Goal: Information Seeking & Learning: Learn about a topic

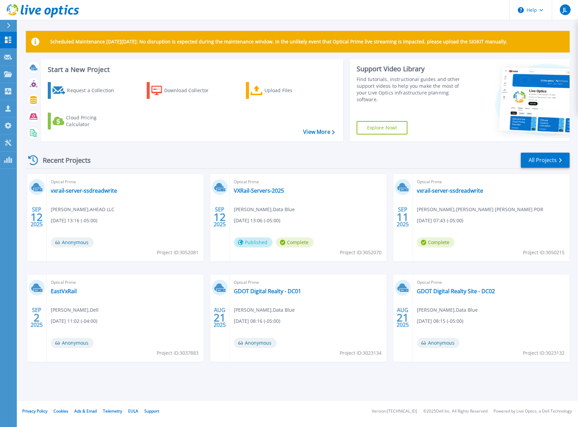
click at [66, 296] on div "Optical Prime EastVxRail Forrest Zeiger , Dell 09/02/2025, 11:02 (-04:00) Anony…" at bounding box center [125, 318] width 157 height 87
click at [65, 295] on link "EastVxRail" at bounding box center [64, 291] width 26 height 7
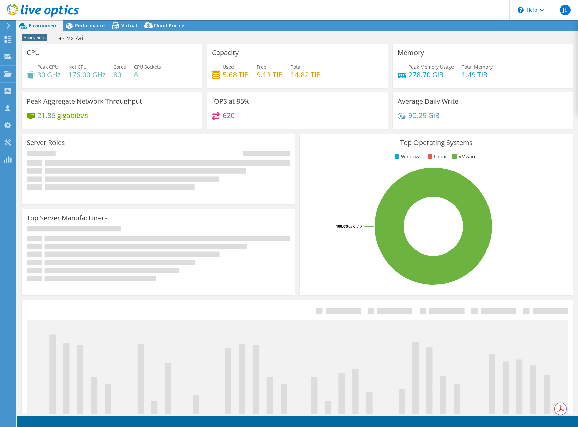
select select "USD"
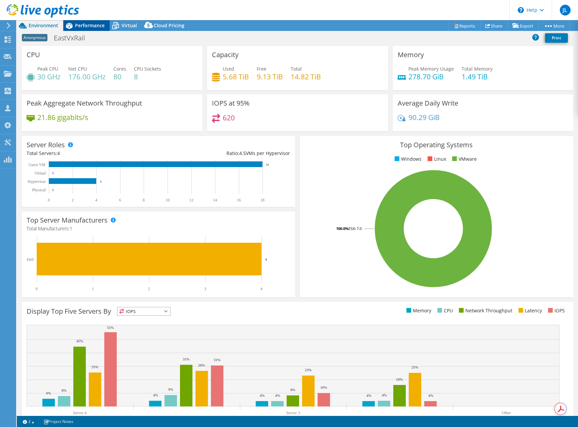
click at [78, 29] on div "Performance" at bounding box center [86, 25] width 46 height 11
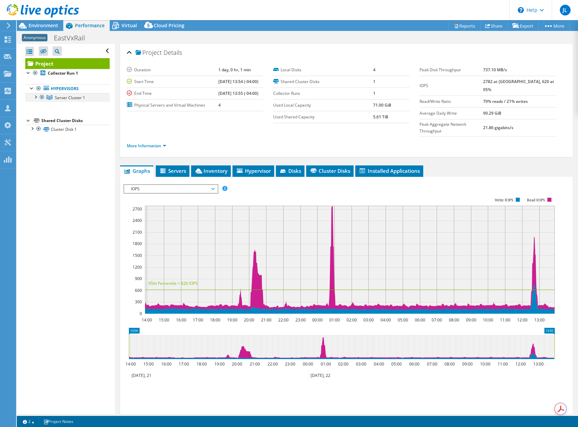
click at [36, 98] on div at bounding box center [35, 96] width 7 height 7
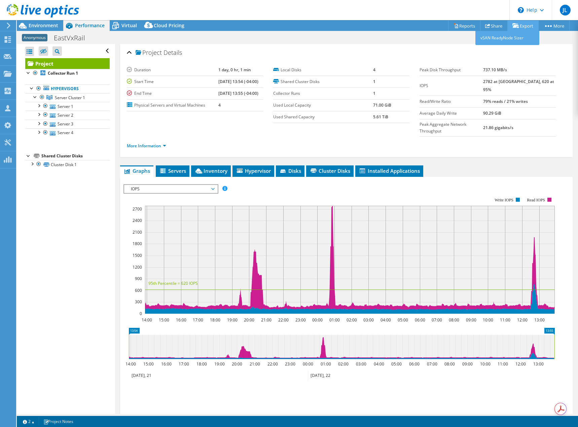
click at [518, 27] on link "Export" at bounding box center [522, 26] width 31 height 10
click at [489, 28] on link "Share" at bounding box center [494, 26] width 28 height 10
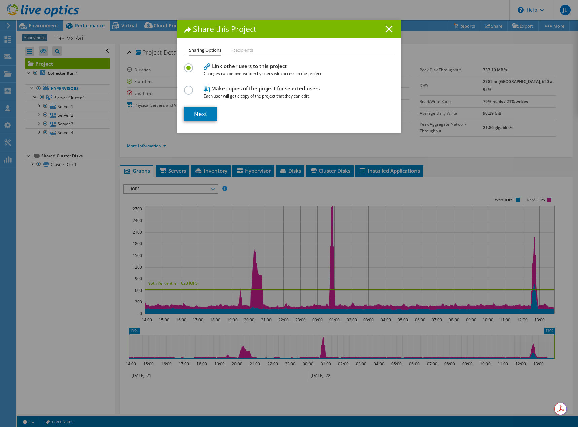
click at [388, 24] on div "Share this Project" at bounding box center [289, 29] width 224 height 18
click at [389, 28] on icon at bounding box center [388, 28] width 7 height 7
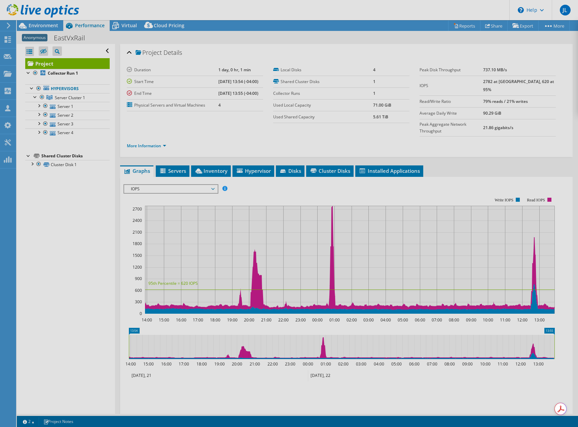
click at [456, 28] on div at bounding box center [289, 213] width 578 height 427
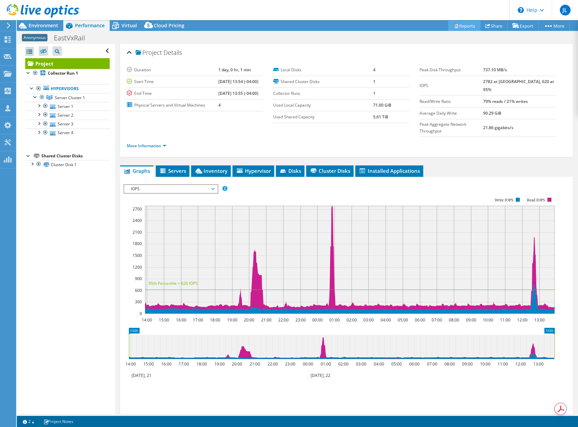
click at [456, 25] on link "Reports" at bounding box center [464, 26] width 32 height 10
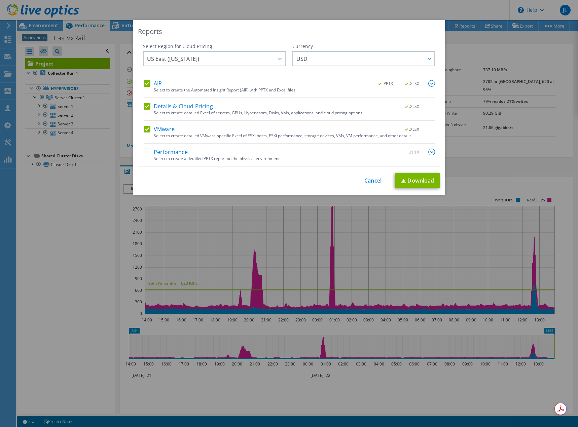
click at [144, 105] on label "Details & Cloud Pricing" at bounding box center [178, 106] width 69 height 7
click at [0, 0] on input "Details & Cloud Pricing" at bounding box center [0, 0] width 0 height 0
click at [147, 84] on label "AIR" at bounding box center [153, 83] width 18 height 7
click at [0, 0] on input "AIR" at bounding box center [0, 0] width 0 height 0
click at [146, 160] on div "Performance .PPTX Select to create a detailed PPTX report on the physical envir…" at bounding box center [289, 157] width 291 height 17
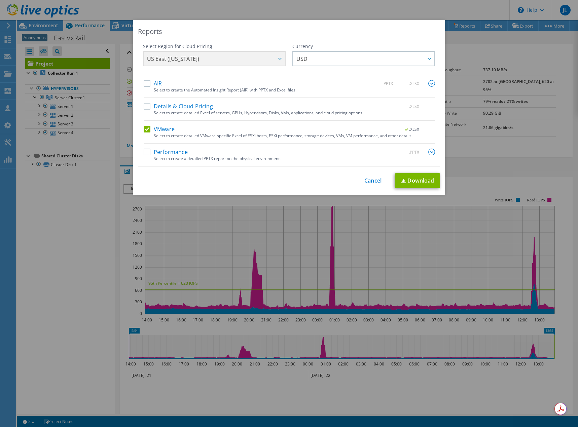
click at [145, 149] on label "Performance" at bounding box center [166, 152] width 44 height 7
click at [0, 0] on input "Performance" at bounding box center [0, 0] width 0 height 0
click at [148, 103] on label "Details & Cloud Pricing" at bounding box center [178, 106] width 69 height 7
click at [0, 0] on input "Details & Cloud Pricing" at bounding box center [0, 0] width 0 height 0
click at [145, 82] on label "AIR" at bounding box center [153, 83] width 18 height 7
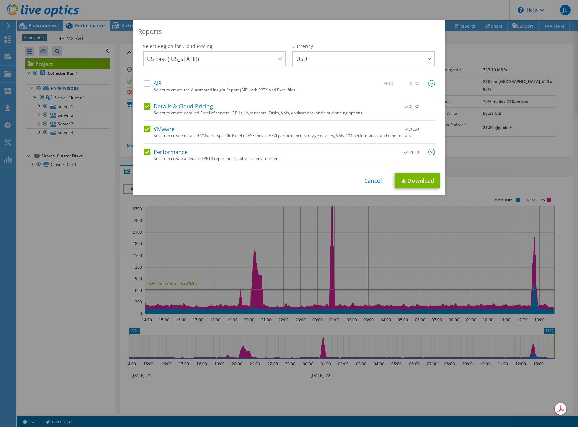
click at [0, 0] on input "AIR" at bounding box center [0, 0] width 0 height 0
click at [422, 178] on link "Download" at bounding box center [417, 180] width 45 height 15
click at [375, 177] on div "This process may take a while, please wait... Cancel Download" at bounding box center [289, 180] width 302 height 15
click at [374, 182] on link "Cancel" at bounding box center [372, 181] width 17 height 6
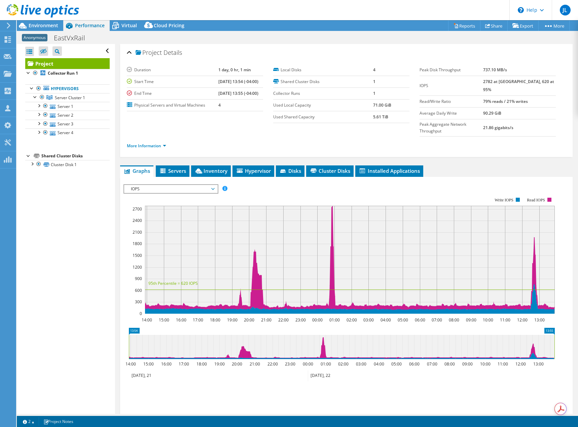
click at [209, 185] on span "IOPS" at bounding box center [170, 189] width 86 height 8
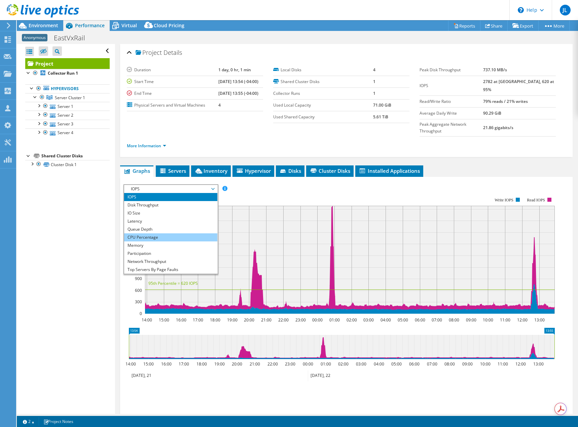
click at [154, 233] on li "CPU Percentage" at bounding box center [170, 237] width 93 height 8
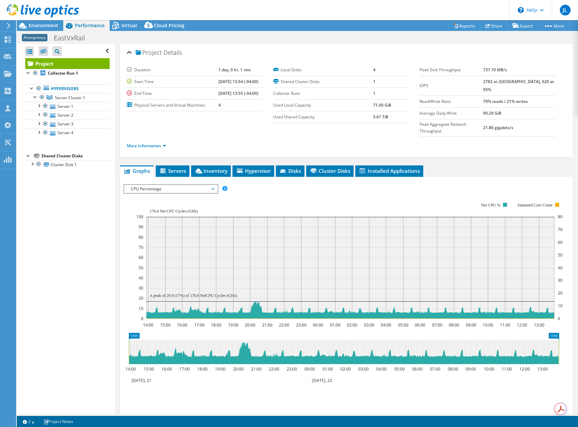
click at [216, 185] on span "CPU Percentage" at bounding box center [170, 189] width 93 height 8
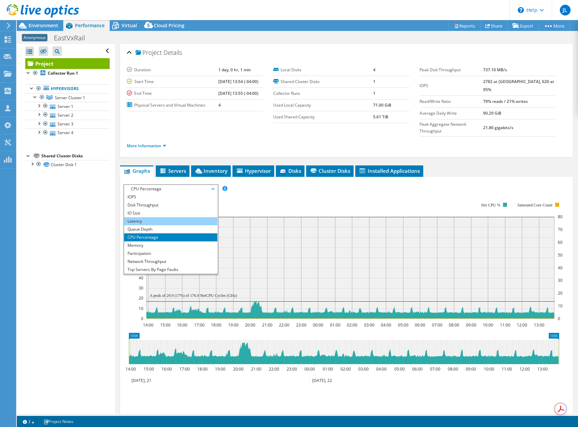
click at [194, 217] on li "Latency" at bounding box center [170, 221] width 93 height 8
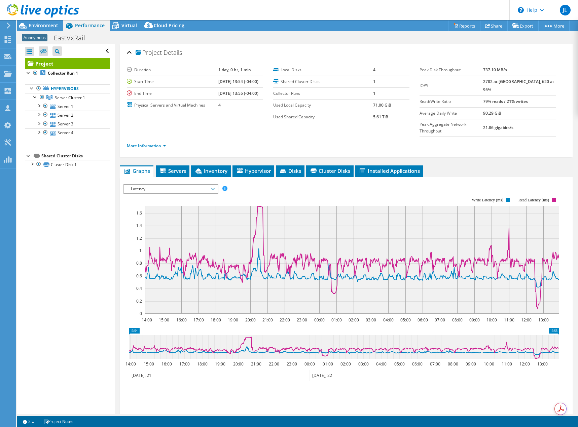
click at [32, 13] on use at bounding box center [43, 10] width 72 height 13
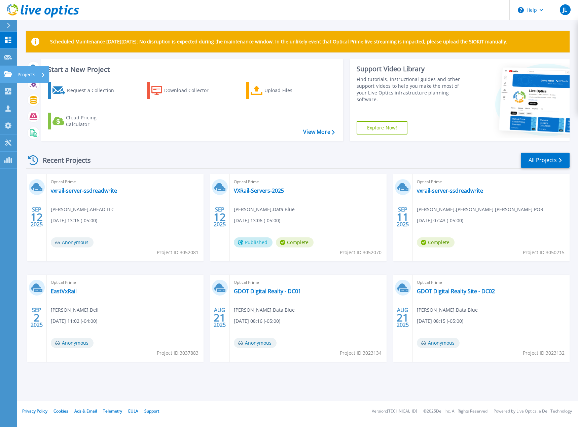
click at [30, 75] on p "Projects" at bounding box center [26, 74] width 18 height 17
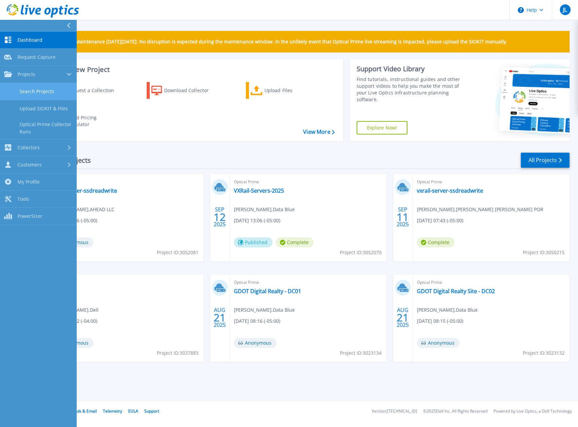
click at [56, 88] on link "Search Projects" at bounding box center [38, 91] width 77 height 17
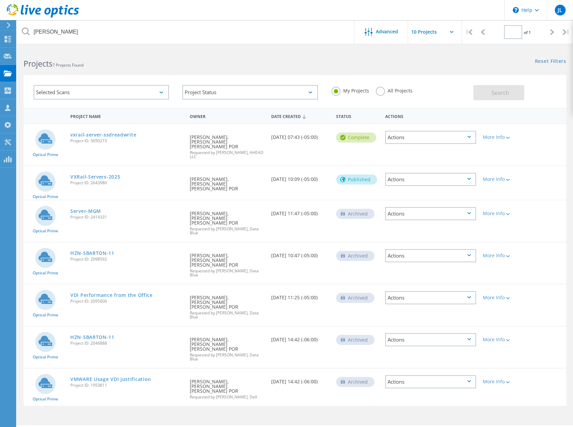
type input "1"
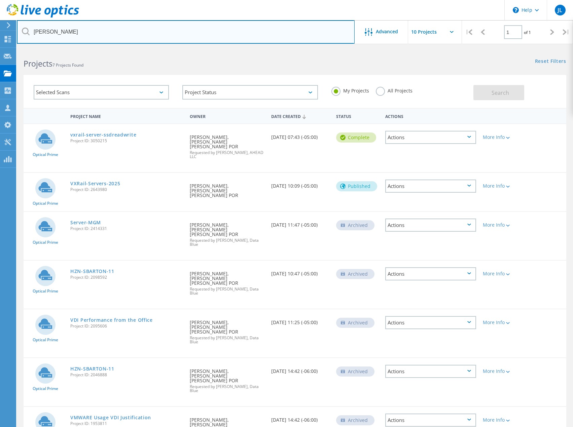
click at [71, 35] on input "beasley" at bounding box center [186, 32] width 338 height 24
type input "erlanger"
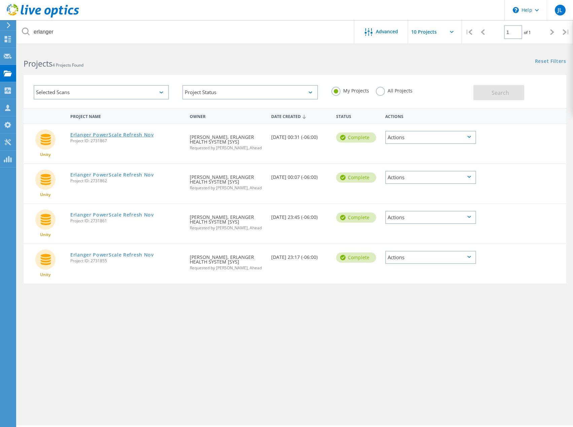
click at [128, 134] on link "Erlanger PowerScale Refresh Nov" at bounding box center [111, 134] width 83 height 5
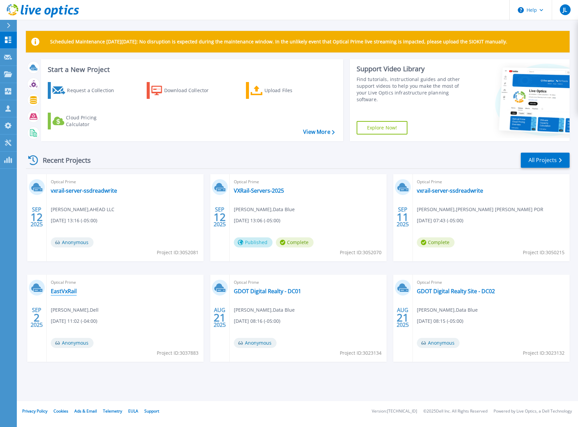
click at [66, 293] on link "EastVxRail" at bounding box center [64, 291] width 26 height 7
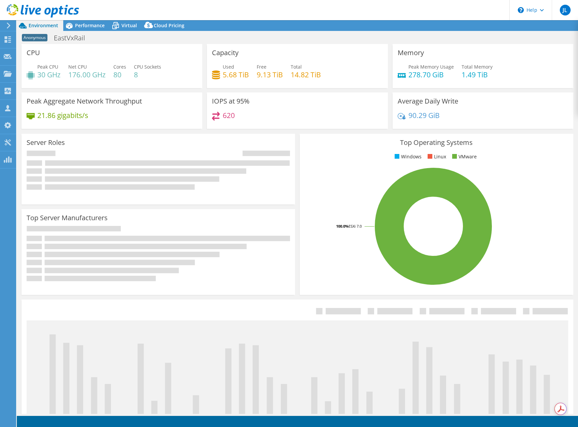
select select "USD"
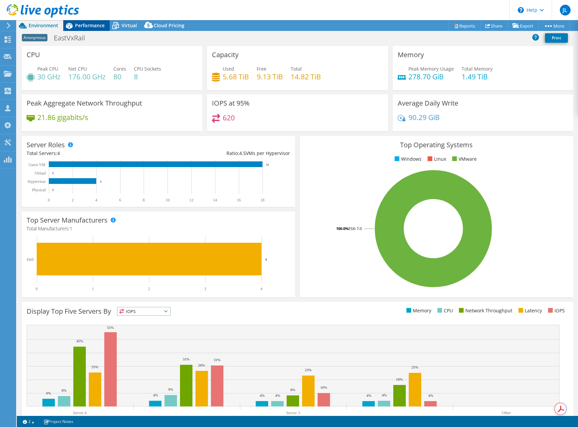
click at [87, 28] on span "Performance" at bounding box center [90, 25] width 30 height 6
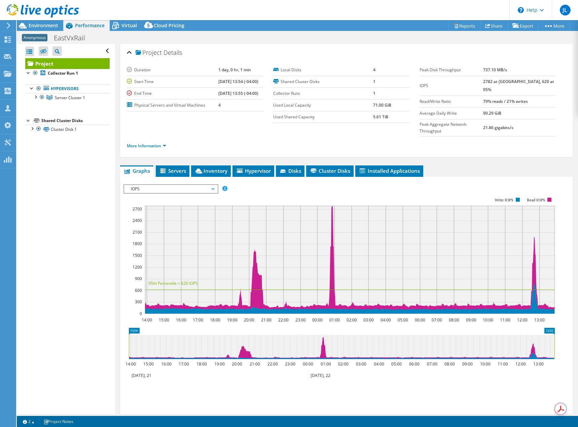
click at [214, 188] on icon at bounding box center [212, 189] width 3 height 2
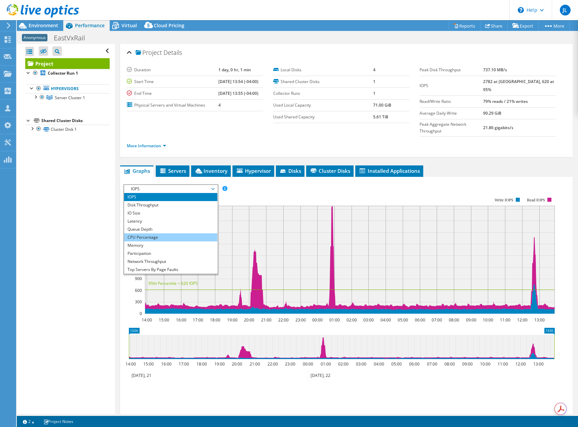
click at [145, 233] on li "CPU Percentage" at bounding box center [170, 237] width 93 height 8
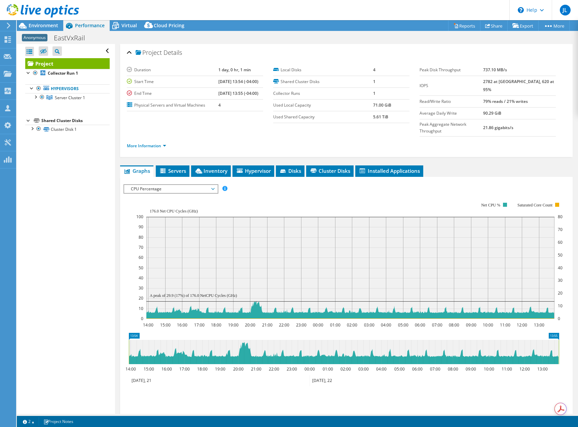
click at [209, 185] on span "CPU Percentage" at bounding box center [170, 189] width 86 height 8
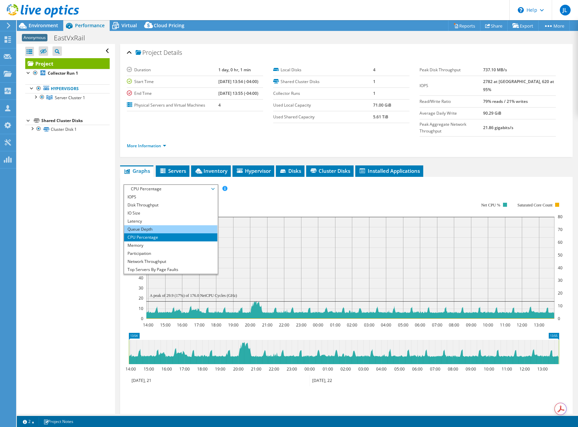
click at [170, 225] on li "Queue Depth" at bounding box center [170, 229] width 93 height 8
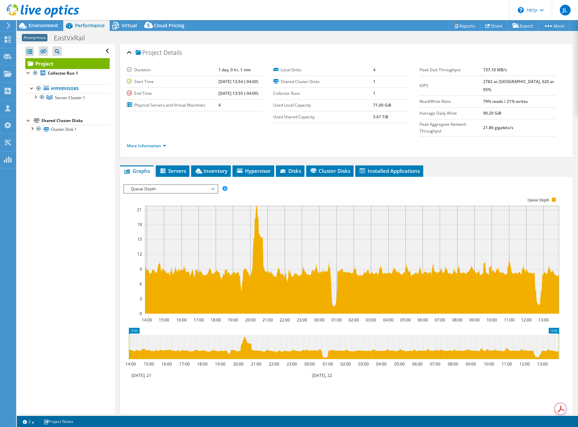
click at [211, 185] on span "Queue Depth" at bounding box center [170, 189] width 86 height 8
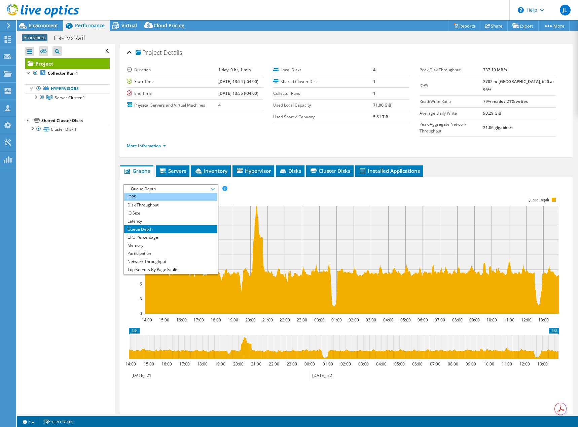
click at [153, 193] on li "IOPS" at bounding box center [170, 197] width 93 height 8
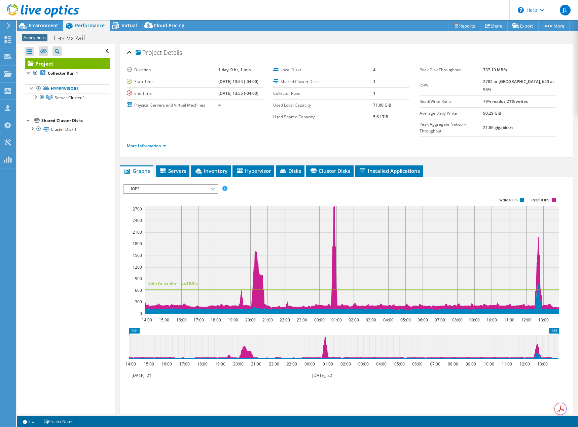
click at [210, 35] on div "Anonymous EastVxRail Print" at bounding box center [297, 38] width 561 height 12
click at [480, 39] on div "Anonymous EastVxRail Print" at bounding box center [297, 38] width 561 height 12
click at [178, 12] on header "JL Channel Partner John Lyons john.lyons@ahead.com Data Blue My Profile Log Out…" at bounding box center [289, 10] width 578 height 20
click at [253, 12] on header "JL Channel Partner John Lyons john.lyons@ahead.com Data Blue My Profile Log Out…" at bounding box center [289, 10] width 578 height 20
click at [245, 11] on header "JL Channel Partner John Lyons john.lyons@ahead.com Data Blue My Profile Log Out…" at bounding box center [289, 10] width 578 height 20
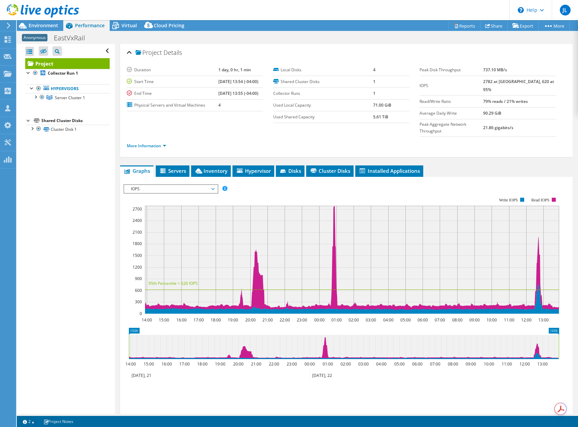
click at [121, 10] on header "JL Channel Partner John Lyons john.lyons@ahead.com Data Blue My Profile Log Out…" at bounding box center [289, 10] width 578 height 20
click at [34, 12] on icon at bounding box center [43, 11] width 72 height 14
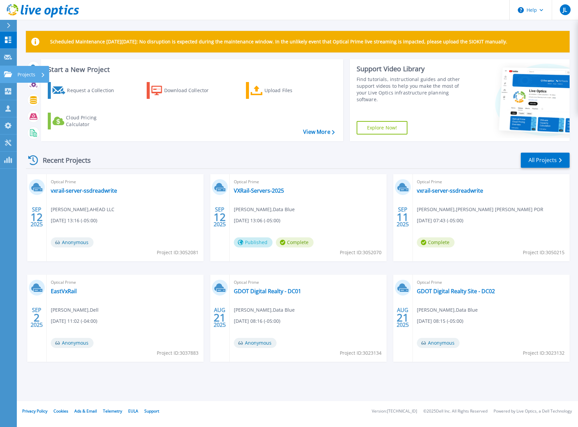
click at [11, 73] on icon at bounding box center [8, 74] width 8 height 6
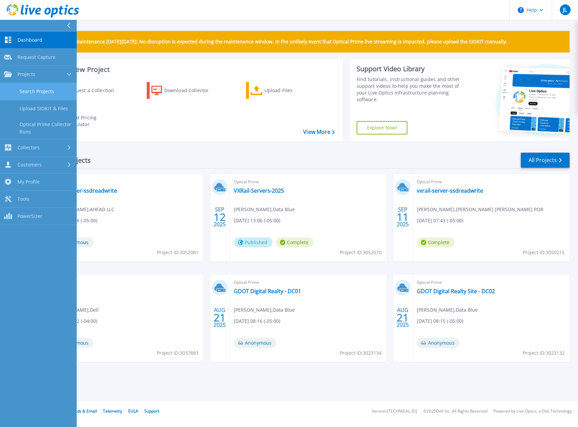
click at [51, 91] on link "Search Projects" at bounding box center [38, 91] width 77 height 17
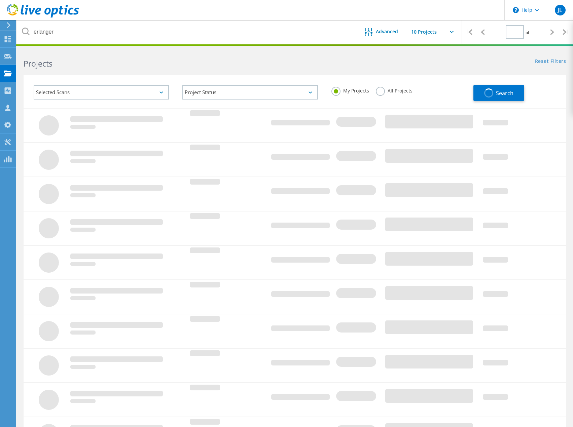
type input "1"
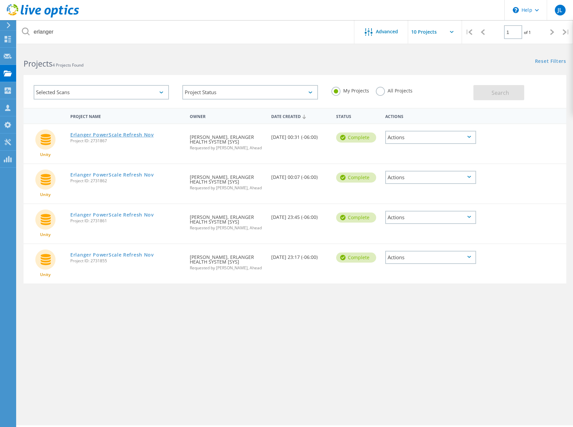
click at [125, 134] on link "Erlanger PowerScale Refresh Nov" at bounding box center [111, 134] width 83 height 5
